Goal: Check status

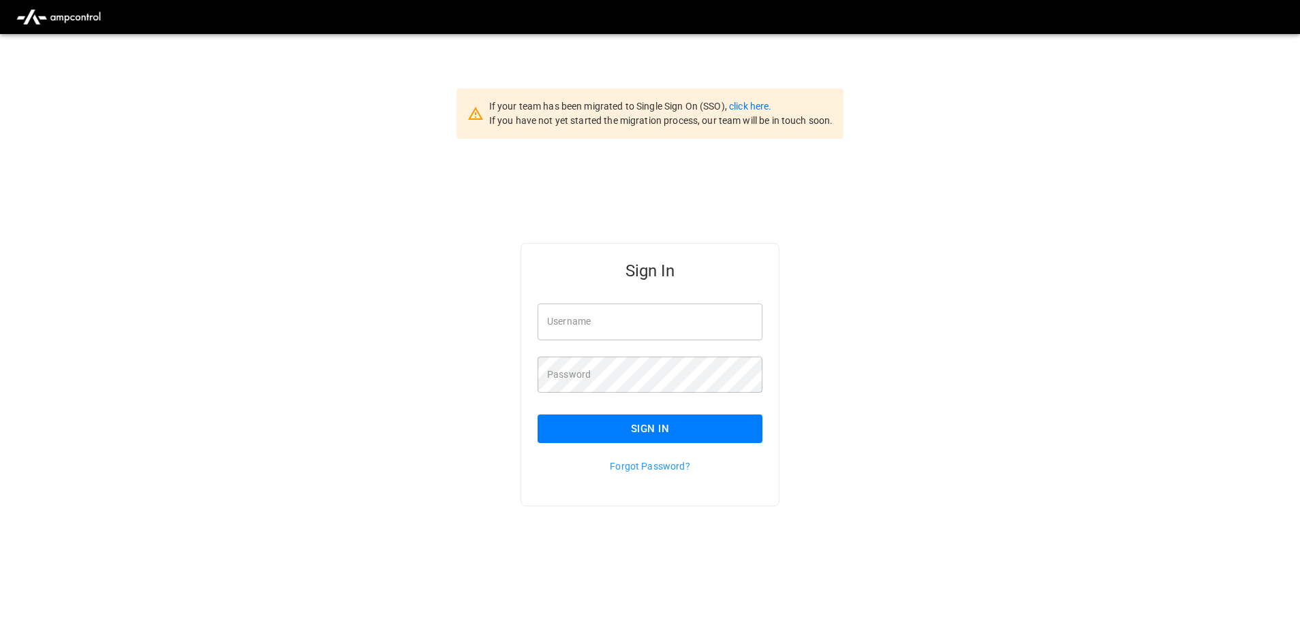
type input "**********"
click at [715, 426] on button "Sign In" at bounding box center [649, 429] width 225 height 29
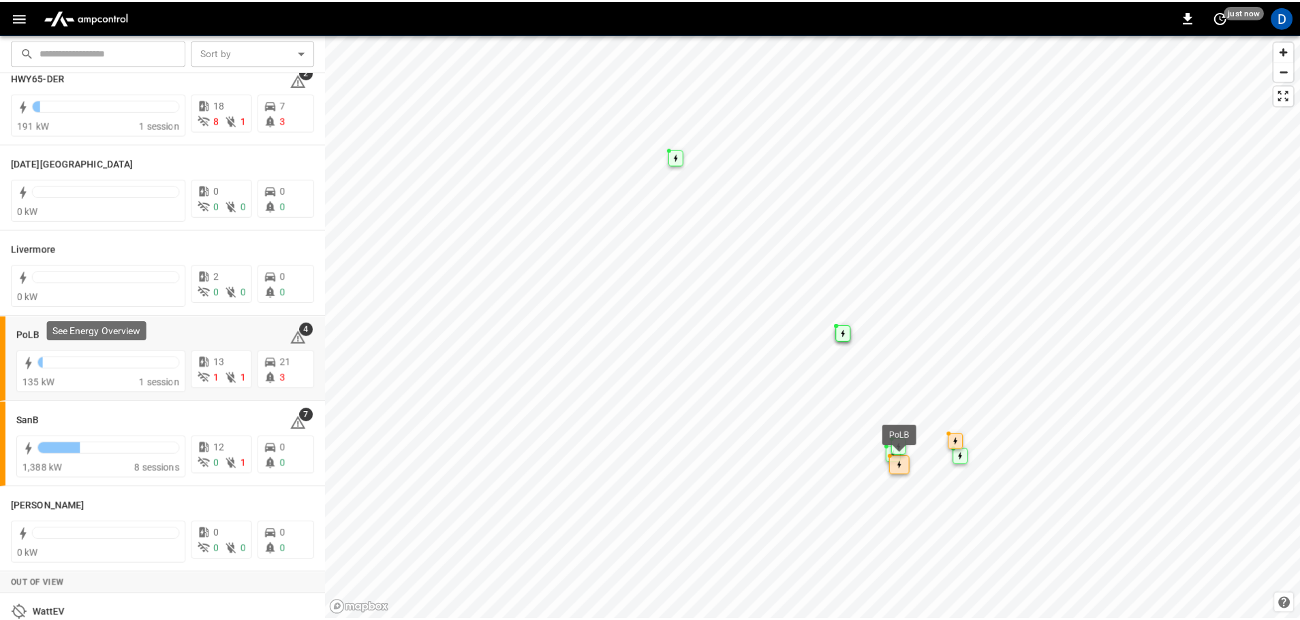
scroll to position [264, 0]
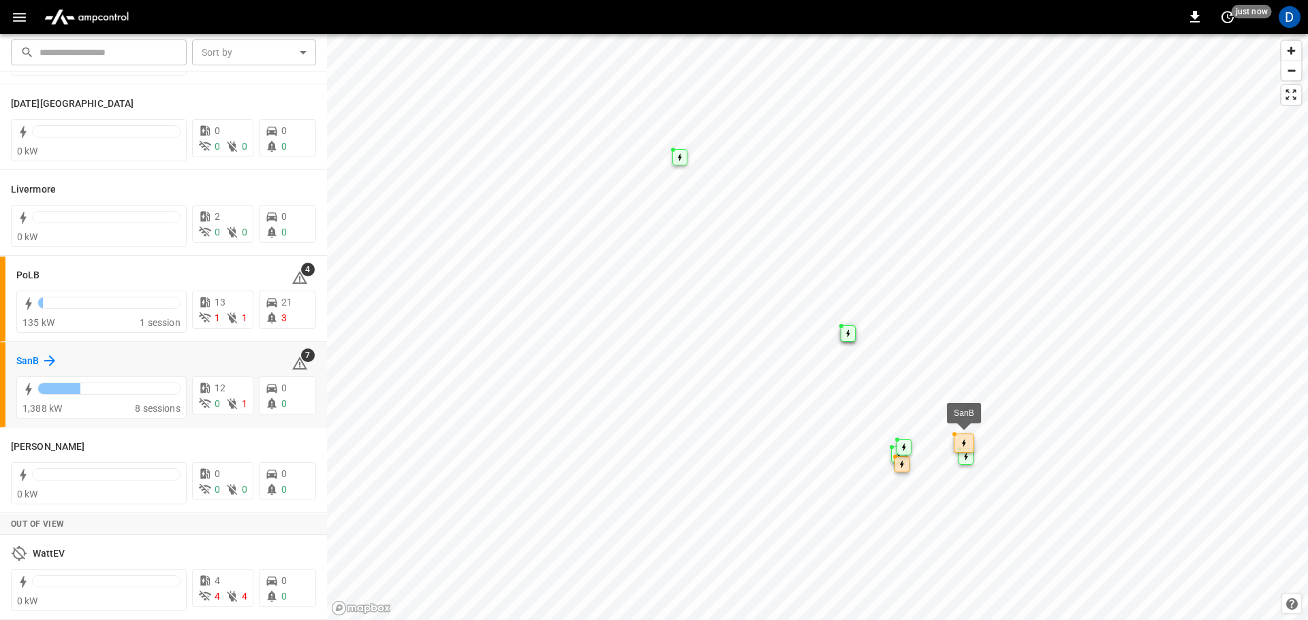
click at [26, 362] on h6 "SanB" at bounding box center [27, 361] width 22 height 15
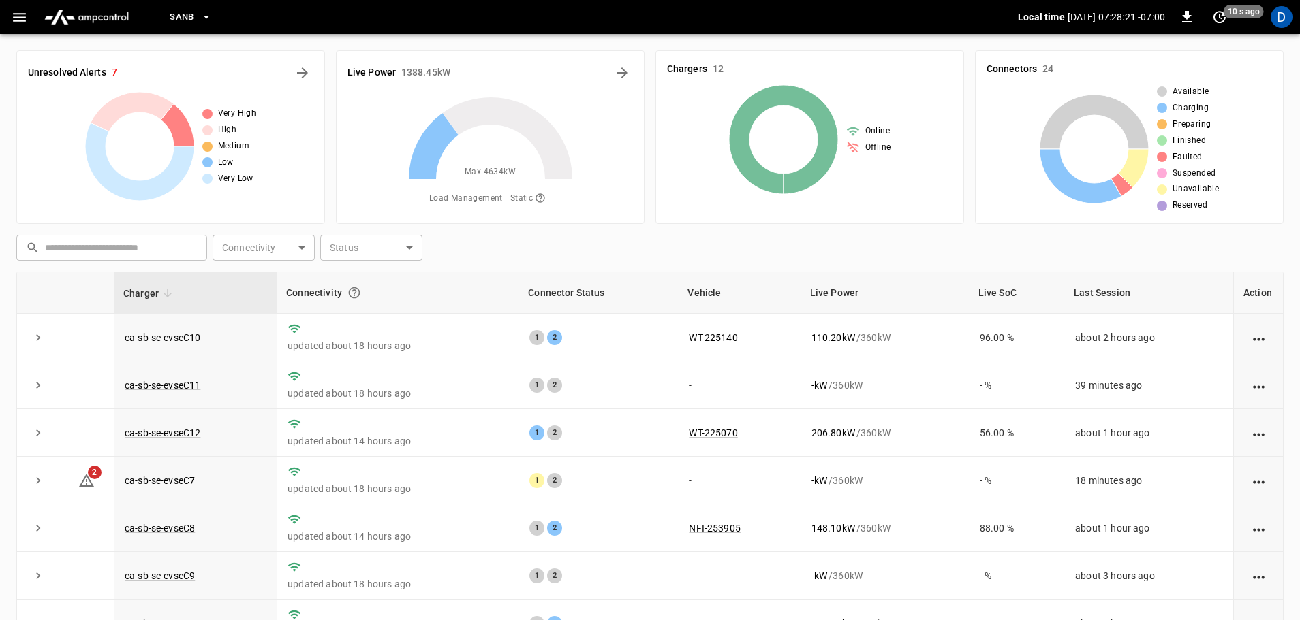
click at [609, 251] on div "​ ​ Connectivity ​ Connectivity Status ​ Status" at bounding box center [647, 245] width 1272 height 31
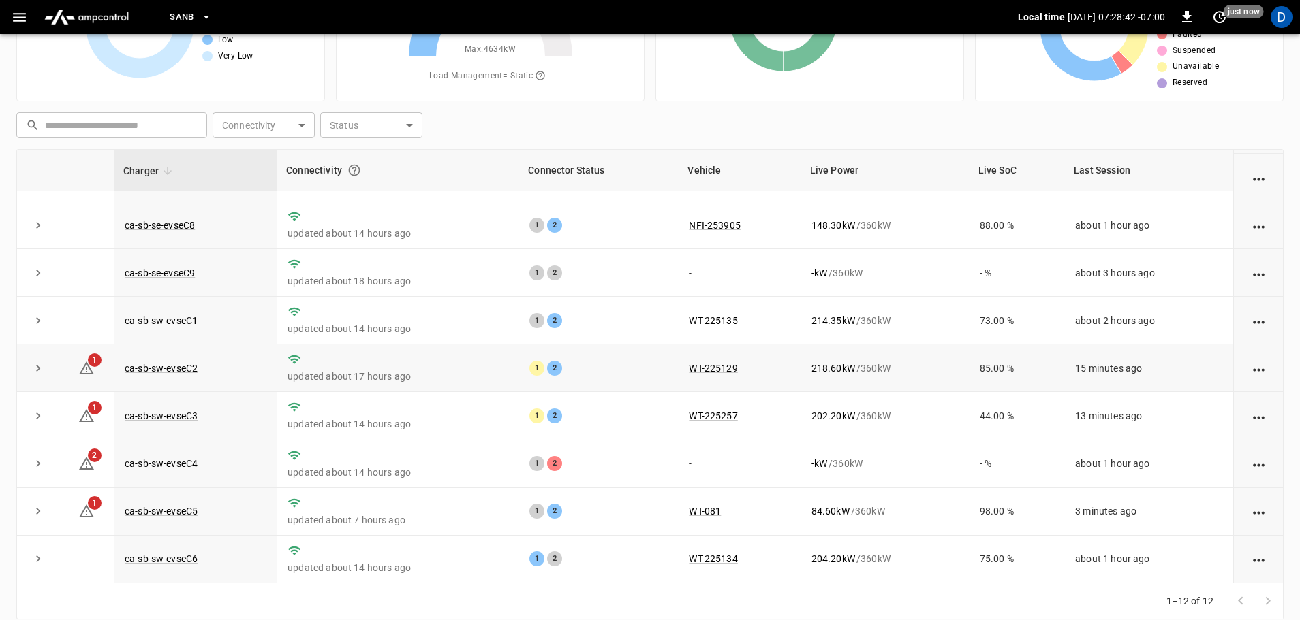
scroll to position [136, 0]
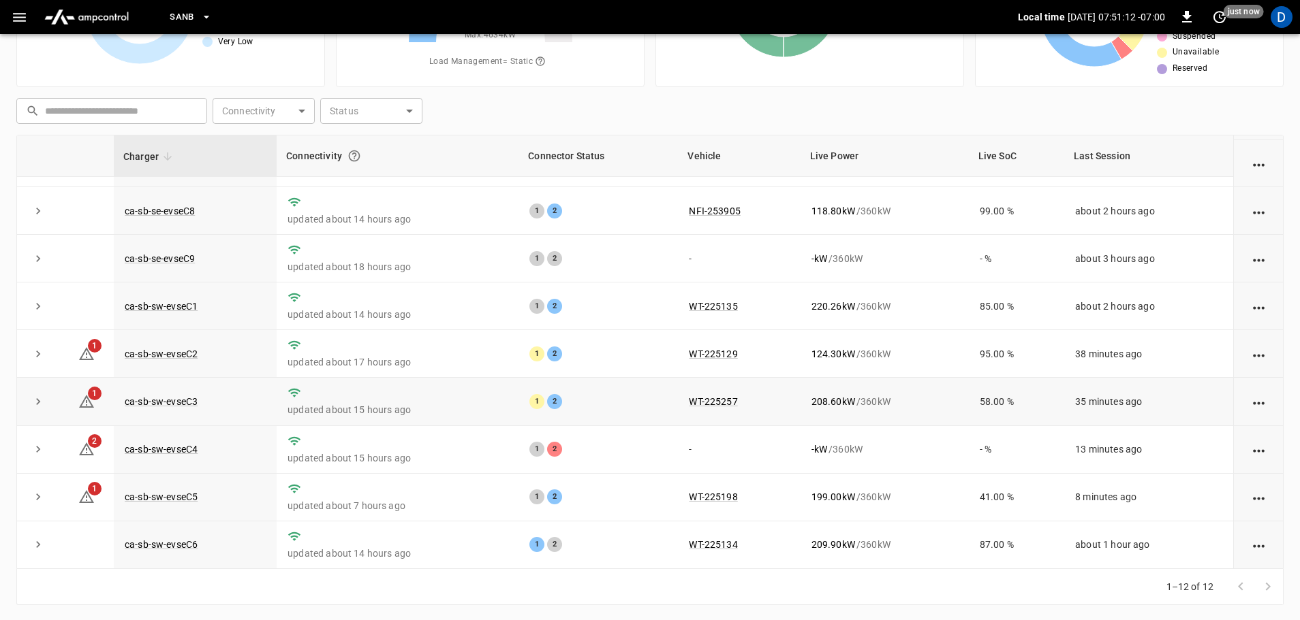
scroll to position [138, 0]
